Goal: Task Accomplishment & Management: Complete application form

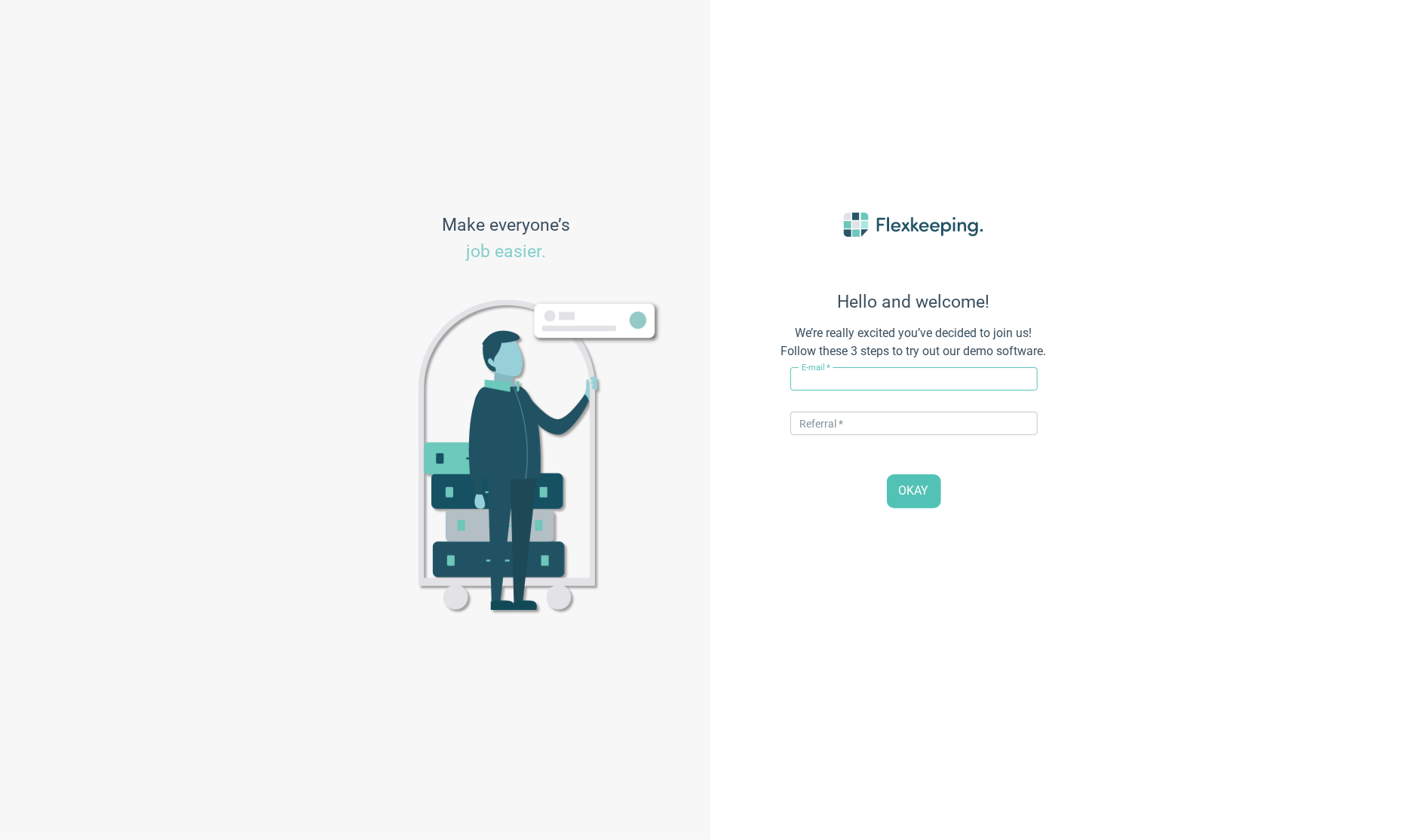
click at [858, 380] on input "text" at bounding box center [914, 379] width 248 height 24
type input "[PERSON_NAME][EMAIL_ADDRESS][DOMAIN_NAME]"
type input "DIGITALMAGIC"
click at [887, 474] on button "OKAY" at bounding box center [914, 491] width 54 height 34
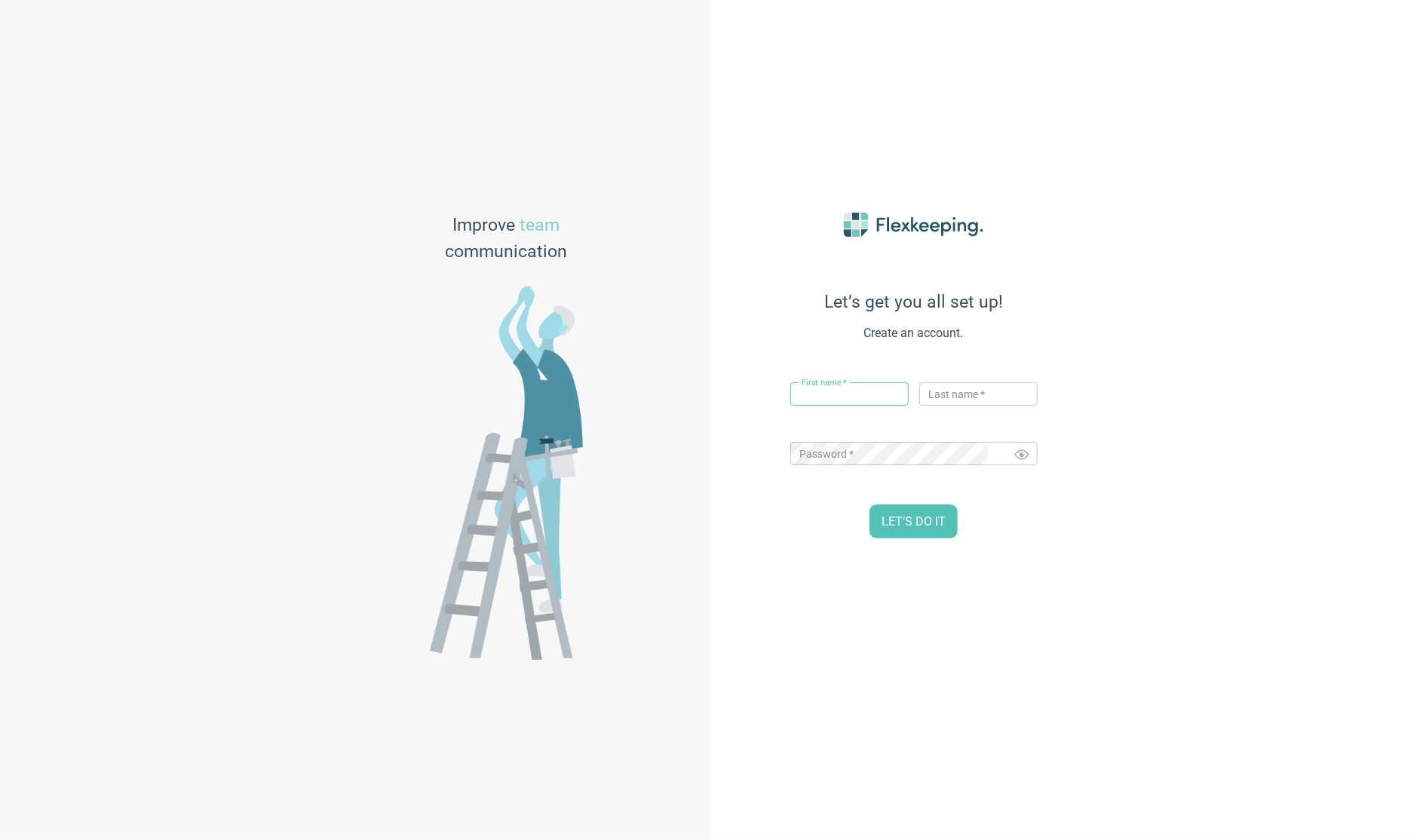
click at [833, 400] on input "text" at bounding box center [849, 394] width 118 height 24
type input "[PERSON_NAME]"
click at [957, 396] on input "text" at bounding box center [978, 394] width 118 height 24
type input "Flexkeeping"
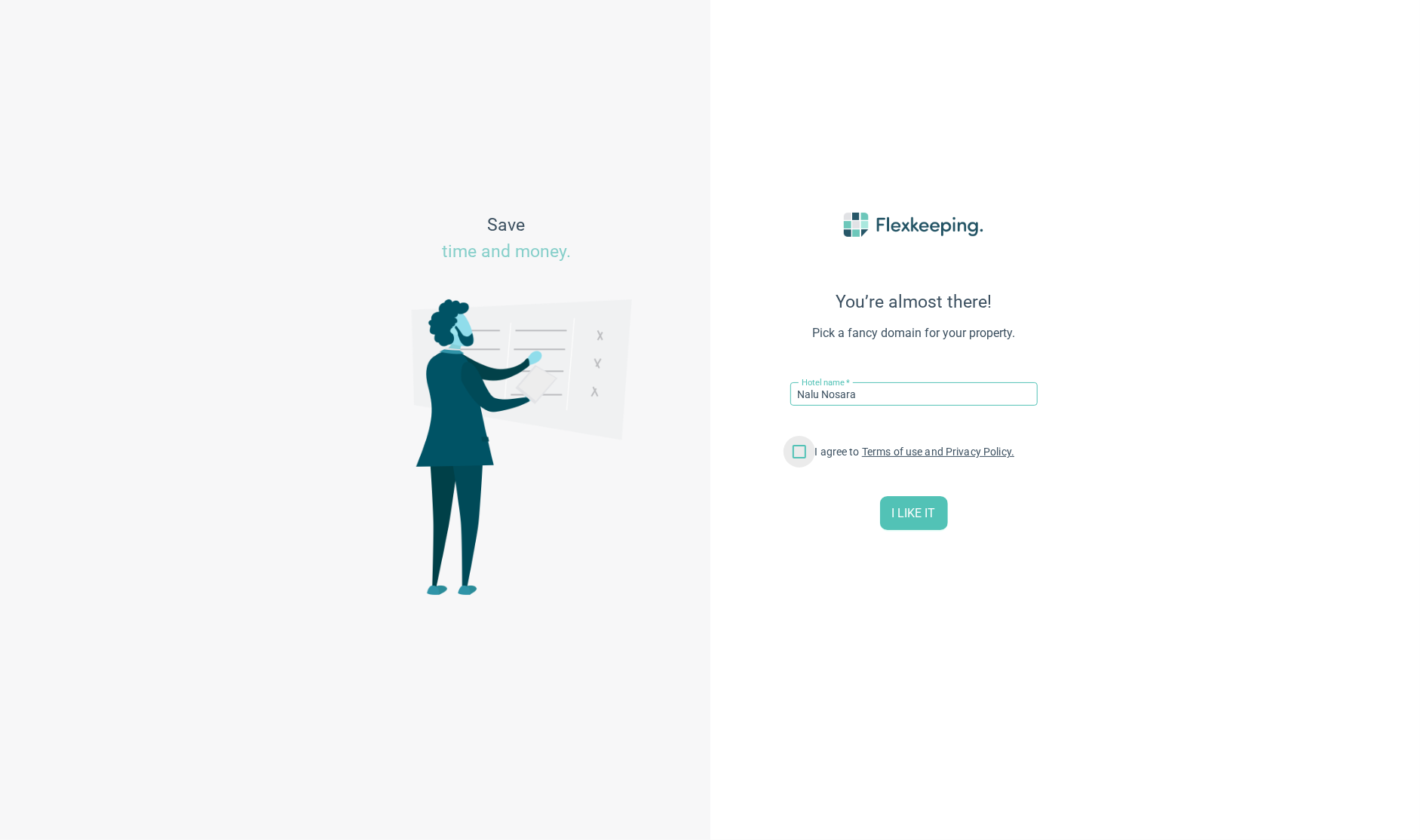
type input "Nalu Nosara"
click at [794, 457] on input "I agree to Terms of use and Privacy Policy." at bounding box center [799, 454] width 32 height 32
checkbox input "true"
click at [932, 526] on button "I LIKE IT" at bounding box center [914, 513] width 68 height 34
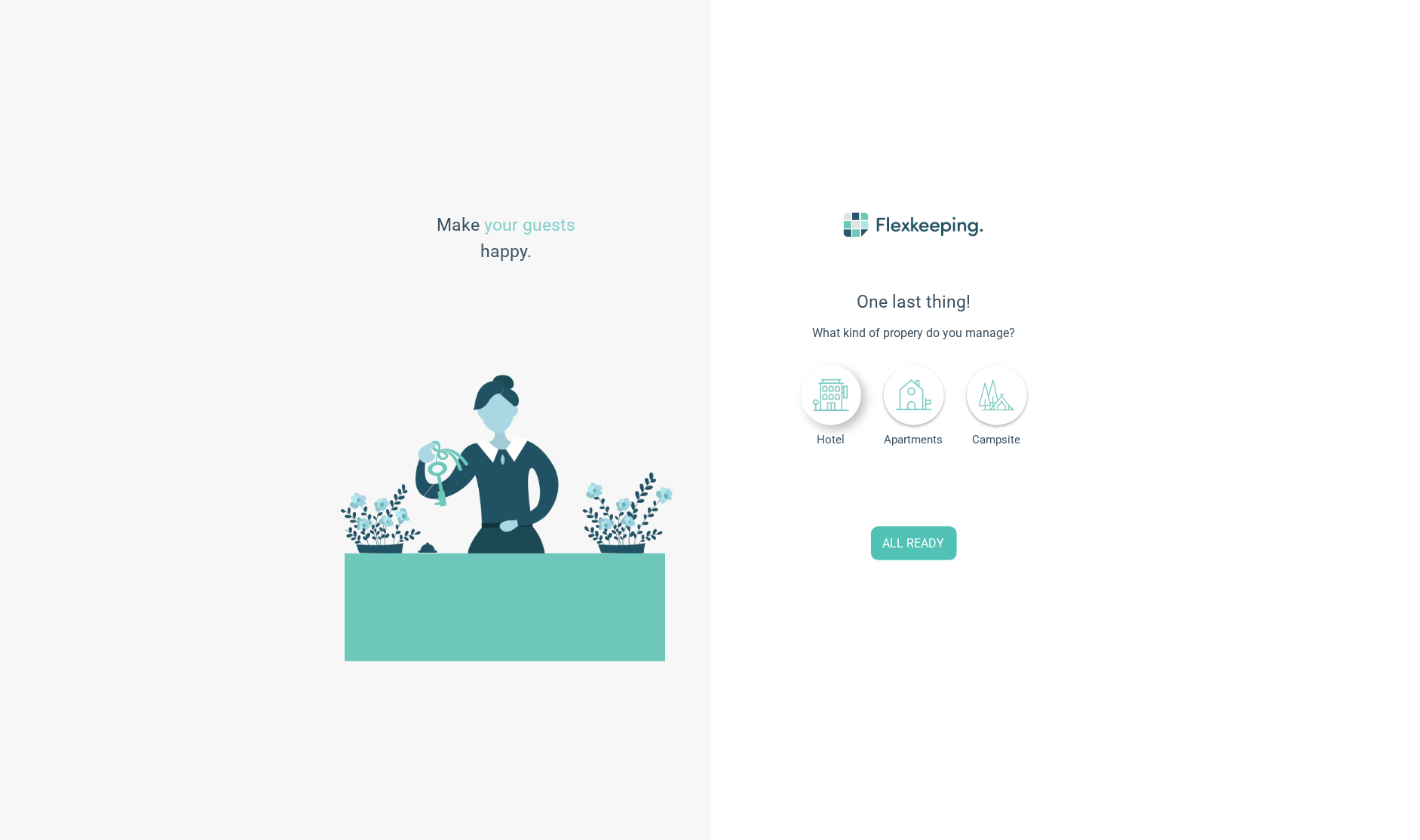
click at [813, 408] on icon at bounding box center [831, 395] width 36 height 36
click at [924, 490] on input "0" at bounding box center [945, 488] width 67 height 32
click at [908, 488] on div "Number of rooms 01" at bounding box center [914, 488] width 128 height 34
drag, startPoint x: 934, startPoint y: 498, endPoint x: 893, endPoint y: 488, distance: 42.2
click at [893, 488] on div "Number of rooms 8" at bounding box center [914, 488] width 128 height 34
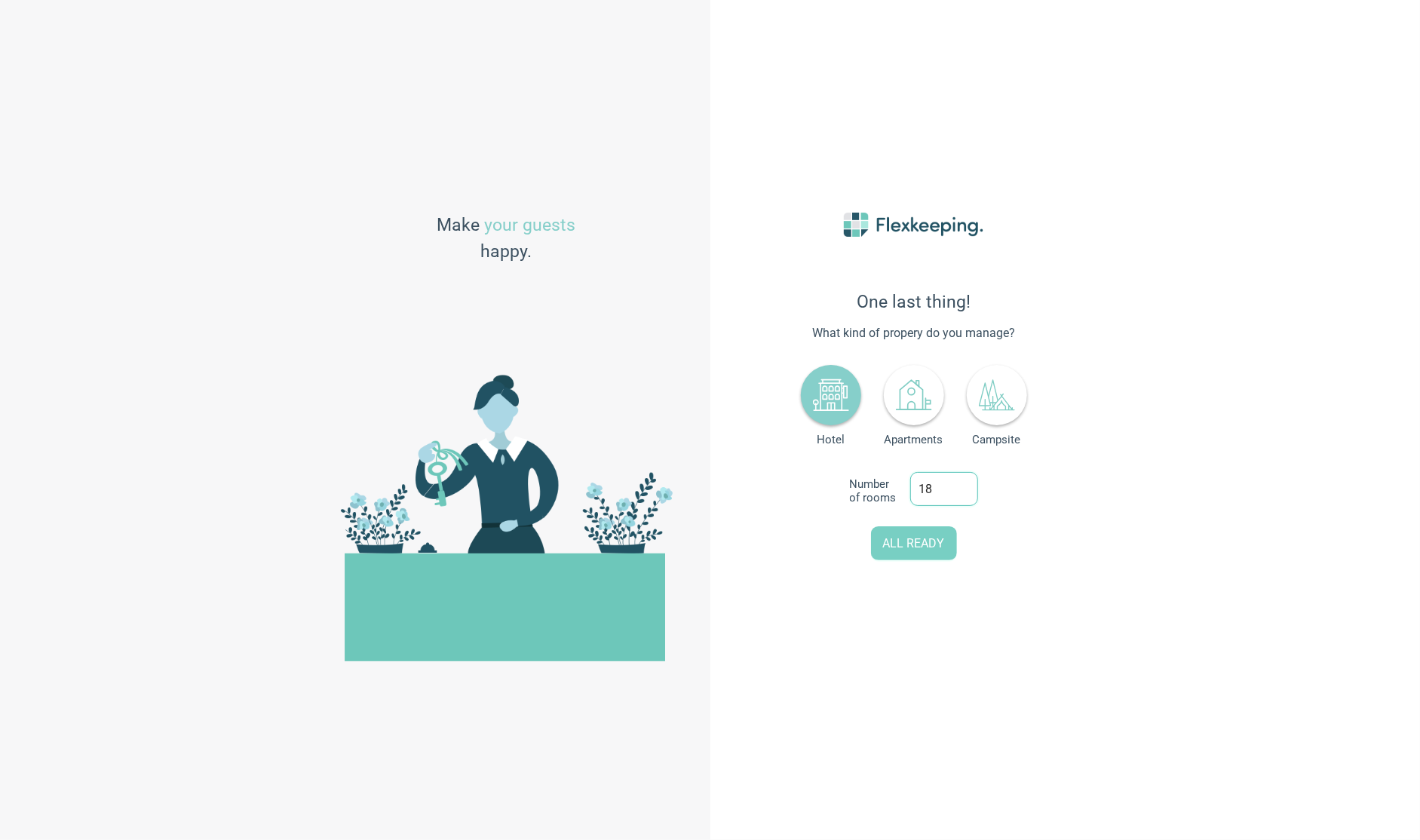
type input "18"
click at [924, 547] on span "ALL READY" at bounding box center [914, 544] width 62 height 18
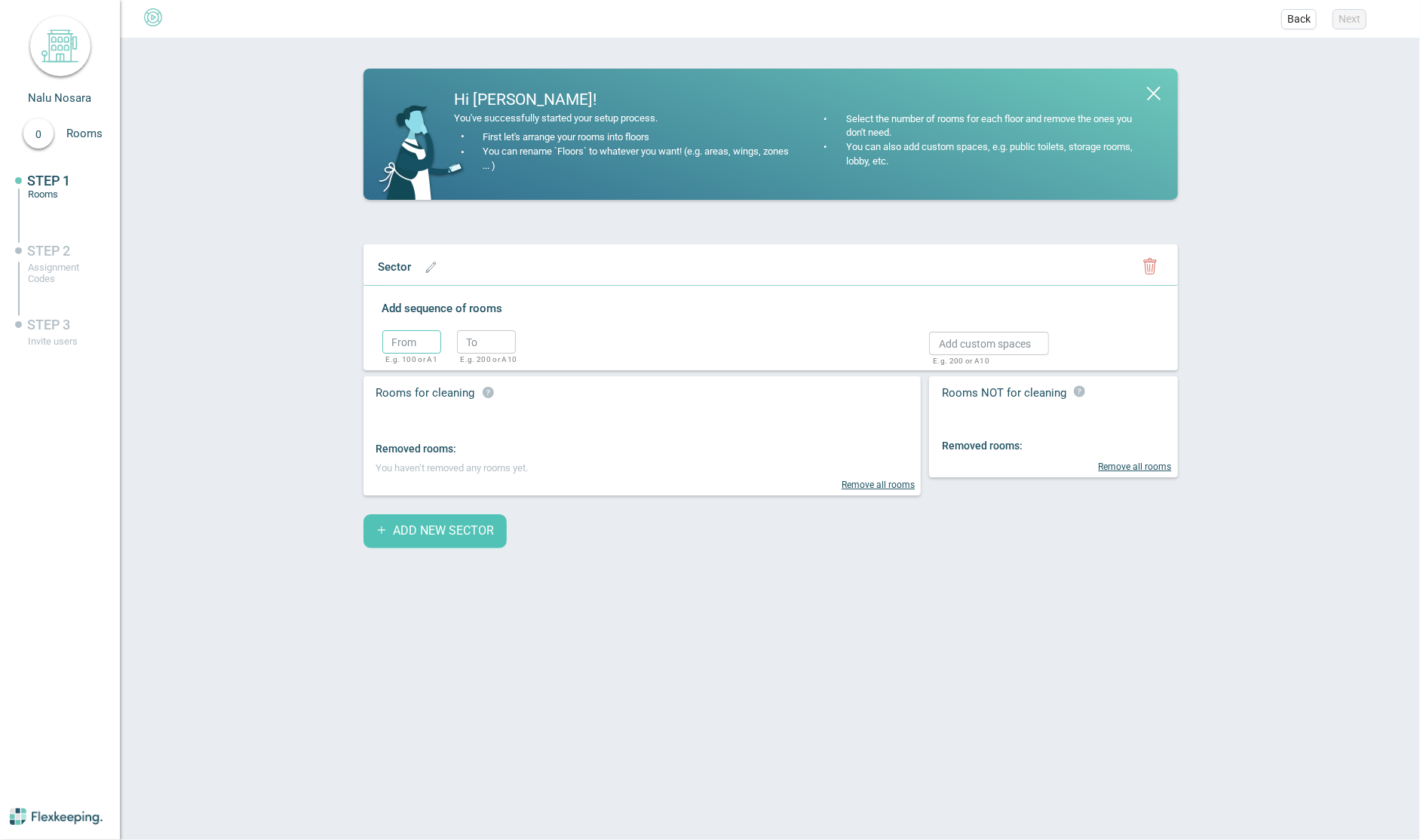
click at [383, 353] on input "text" at bounding box center [411, 341] width 59 height 24
type input "1"
click at [475, 346] on input "text" at bounding box center [486, 341] width 59 height 24
type input "5"
click at [525, 341] on button "button" at bounding box center [539, 342] width 32 height 32
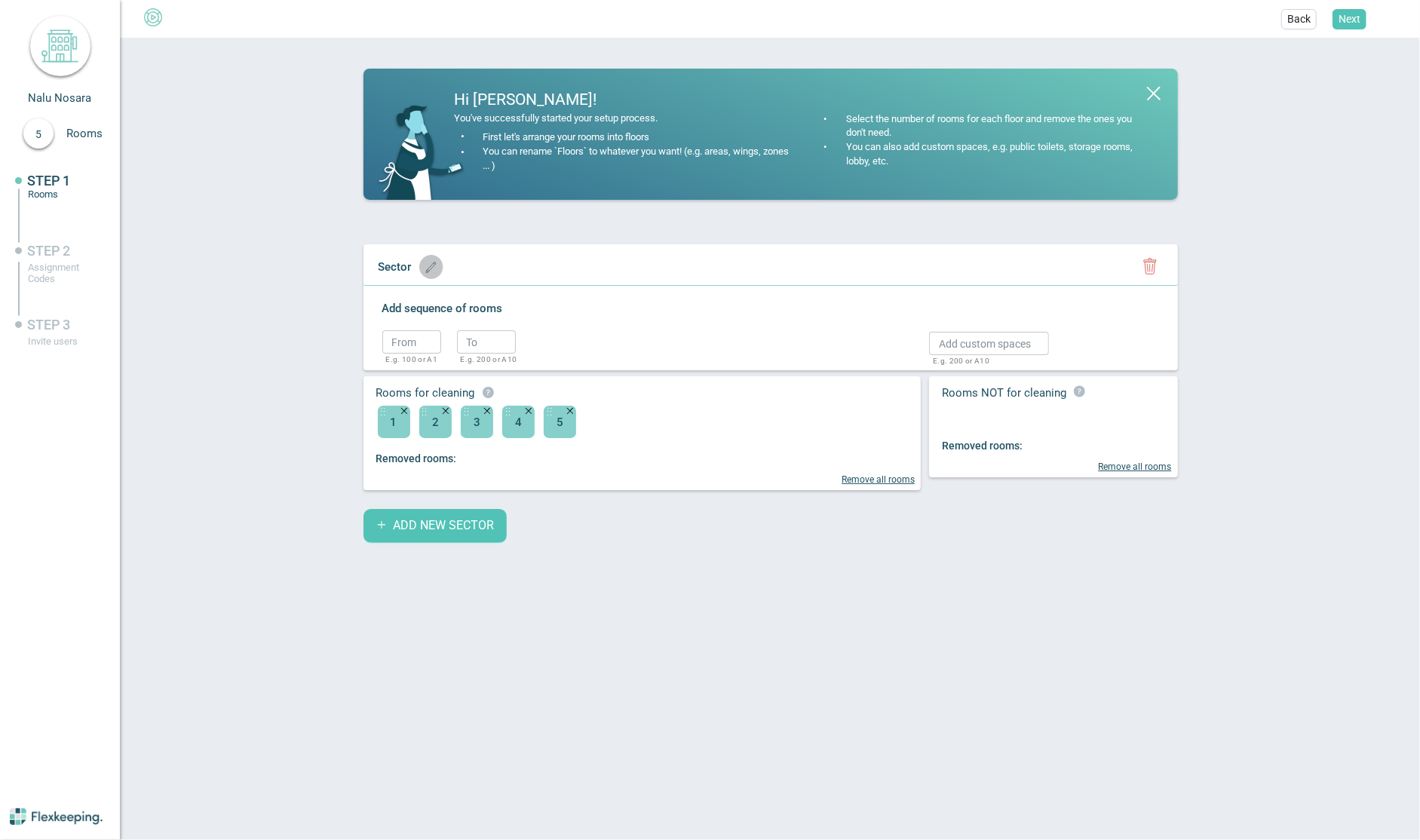
click at [439, 266] on button "button" at bounding box center [432, 267] width 25 height 24
click at [430, 266] on input "text" at bounding box center [433, 266] width 125 height 24
type input "Nalu Nosara"
click at [544, 271] on circle "button" at bounding box center [555, 270] width 23 height 23
click at [1345, 26] on button "Next" at bounding box center [1349, 18] width 34 height 20
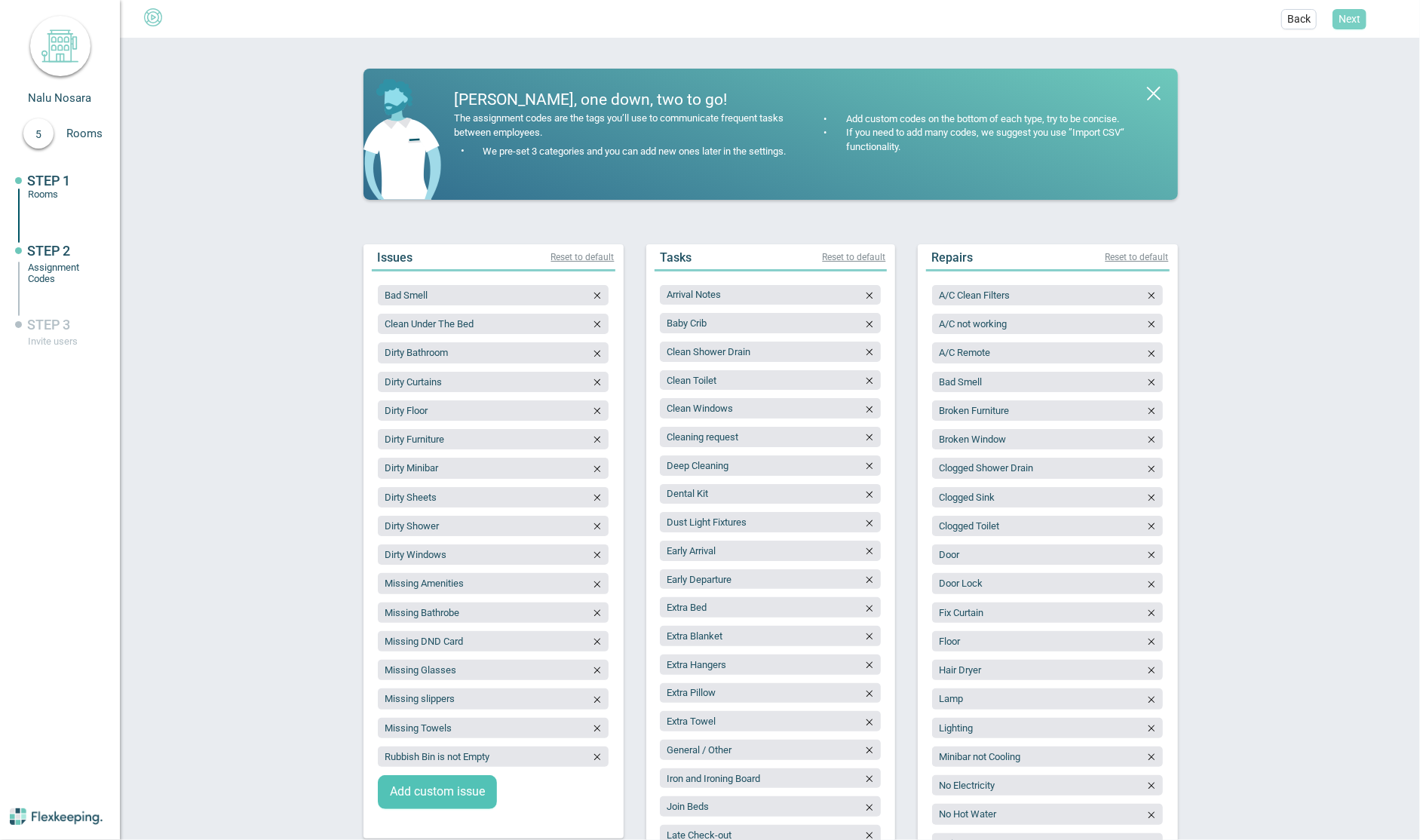
click at [1345, 26] on button "Next" at bounding box center [1349, 18] width 34 height 20
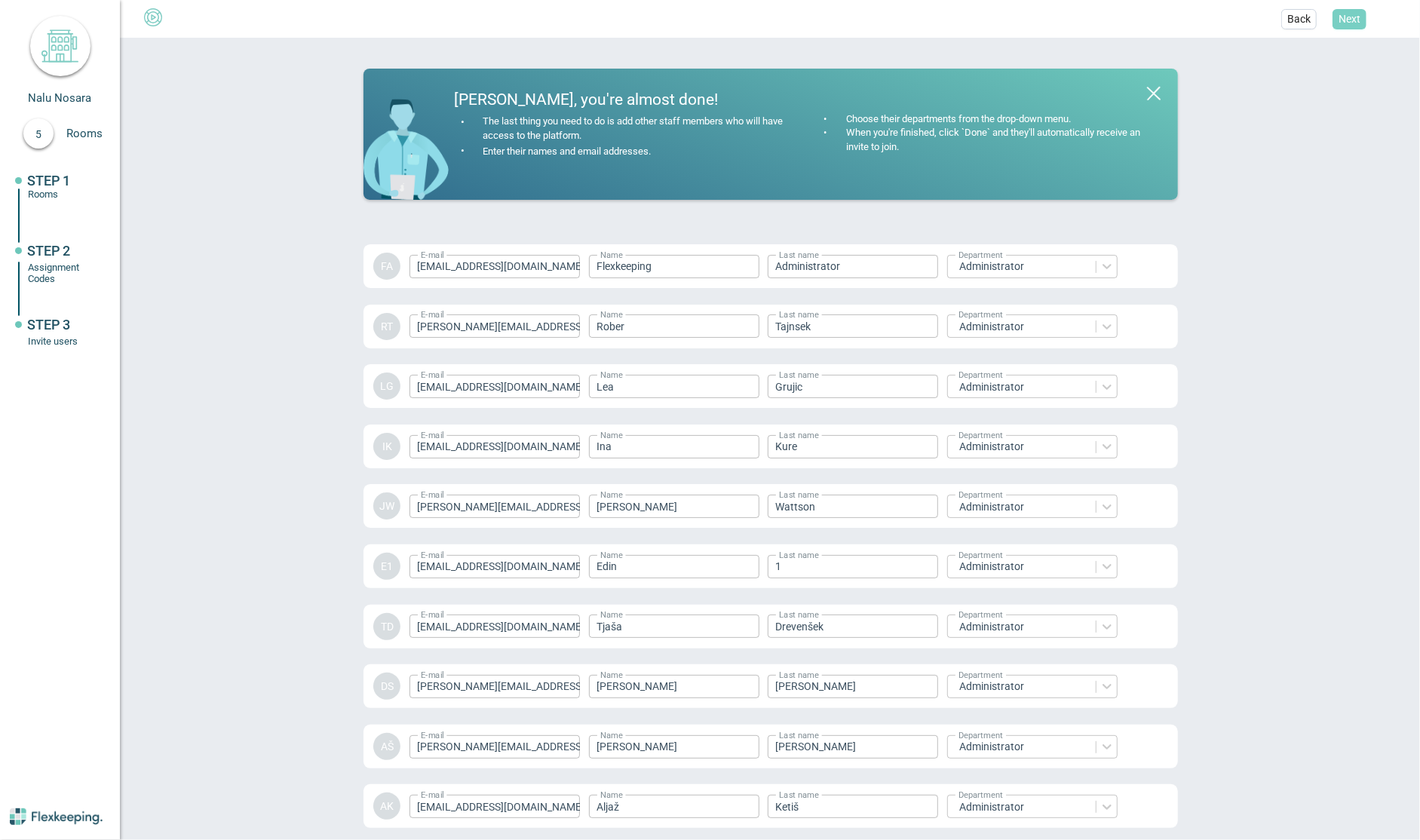
scroll to position [1903, 0]
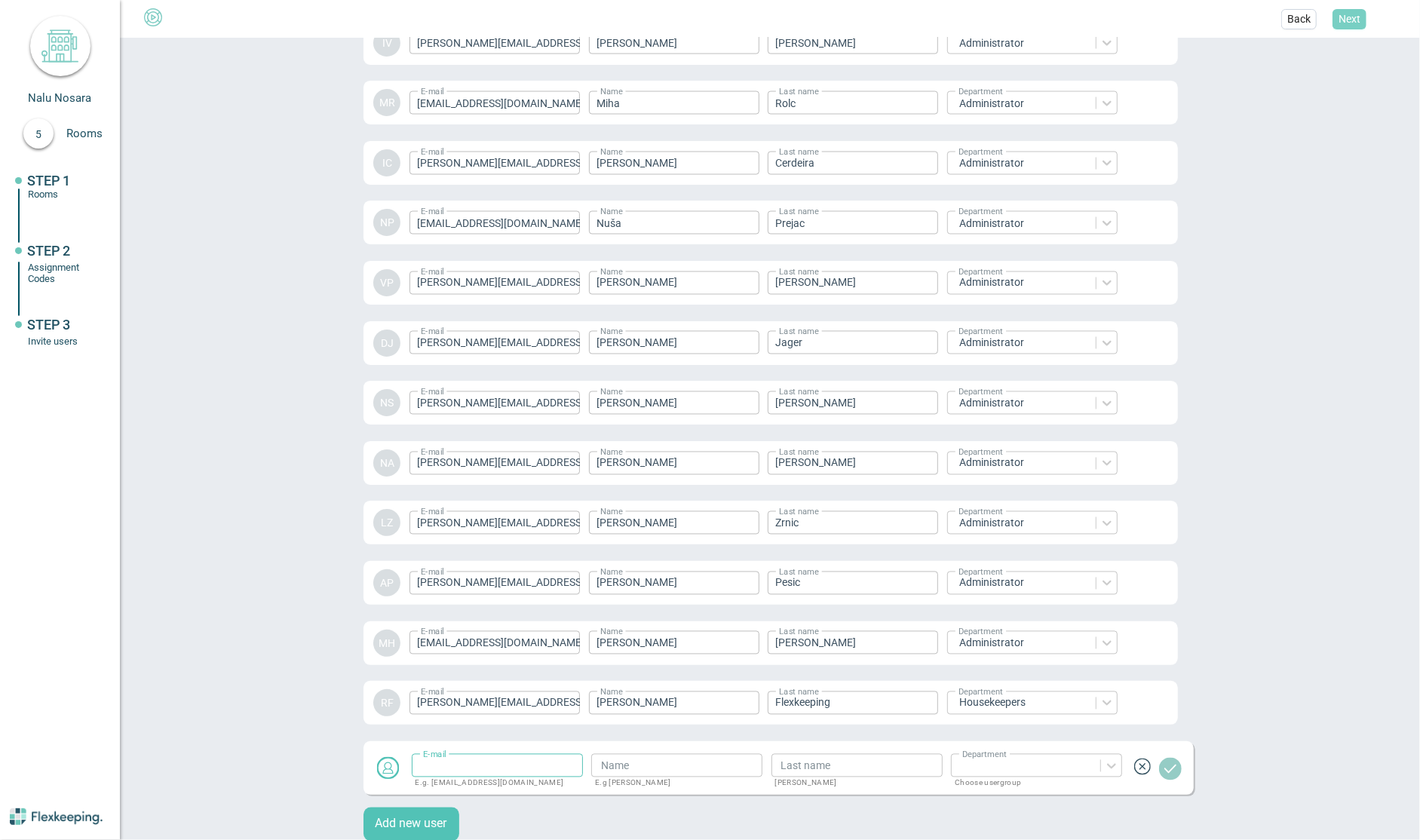
click at [1347, 24] on span "Next" at bounding box center [1349, 18] width 22 height 15
